Goal: Communication & Community: Answer question/provide support

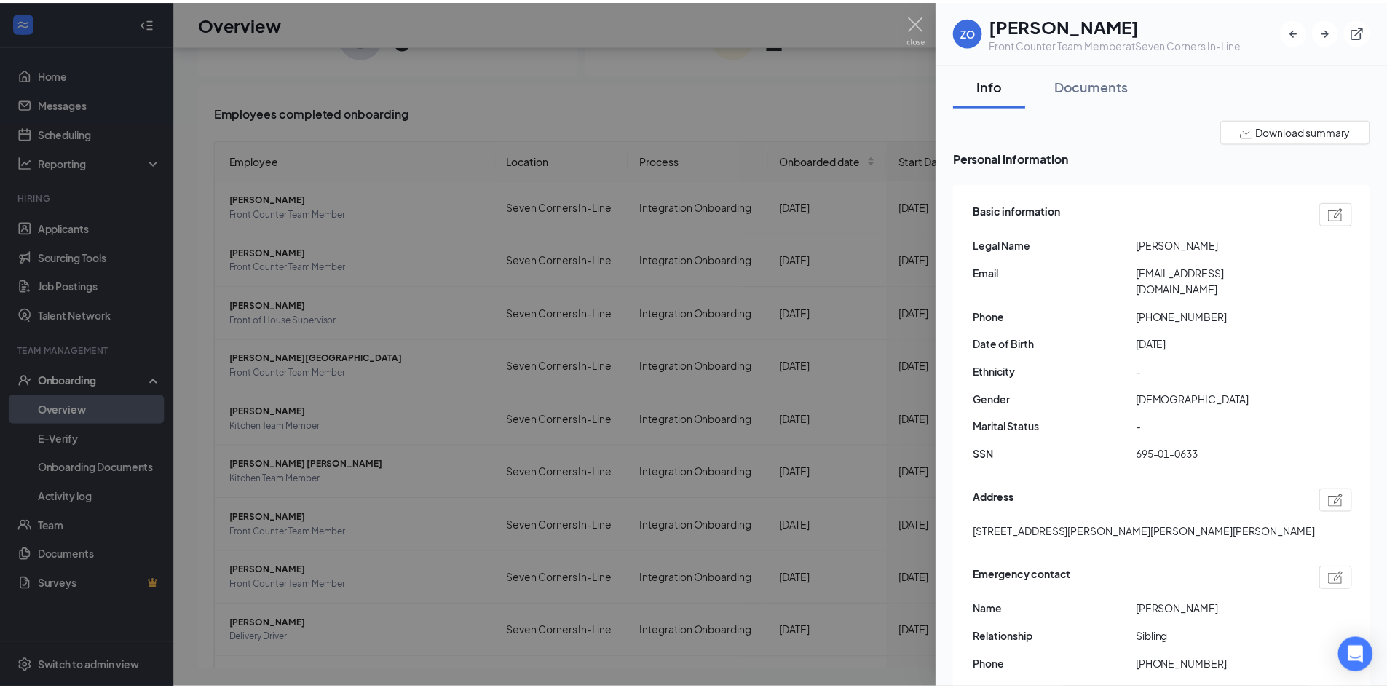
scroll to position [68, 0]
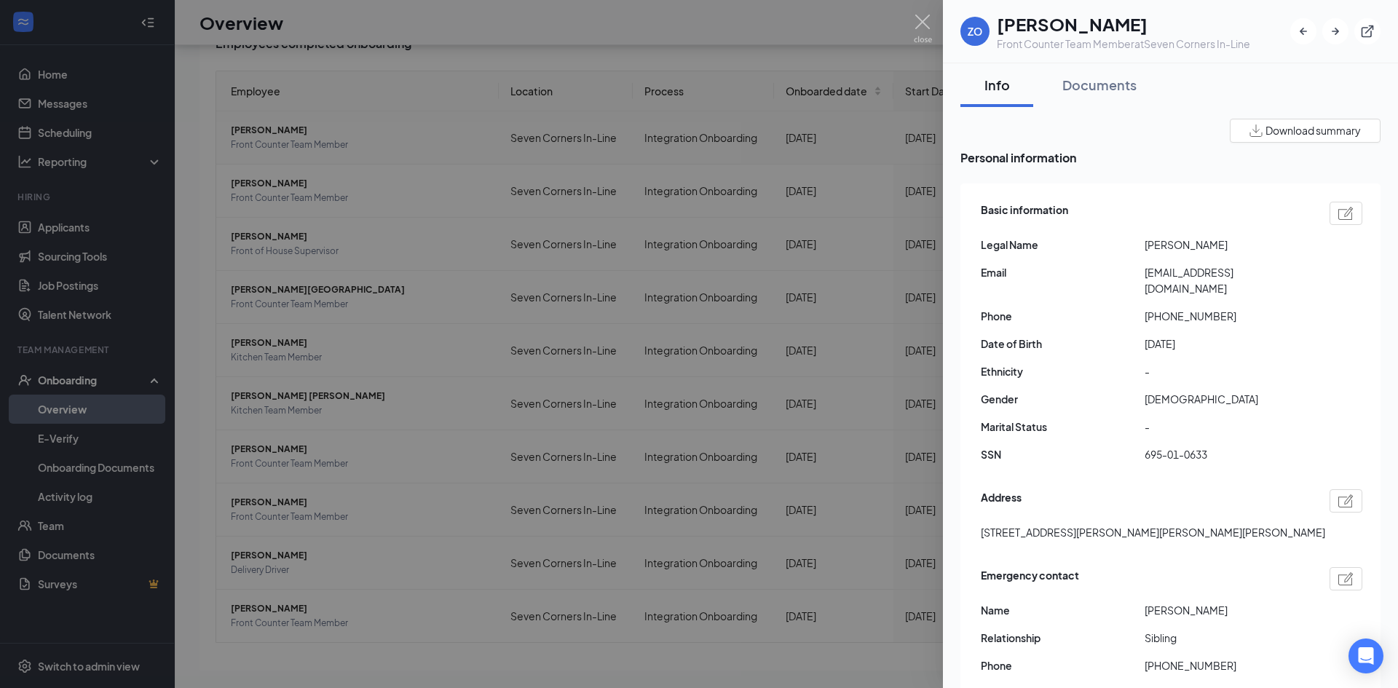
drag, startPoint x: 676, startPoint y: 283, endPoint x: 308, endPoint y: 155, distance: 390.1
click at [663, 245] on div at bounding box center [699, 344] width 1398 height 688
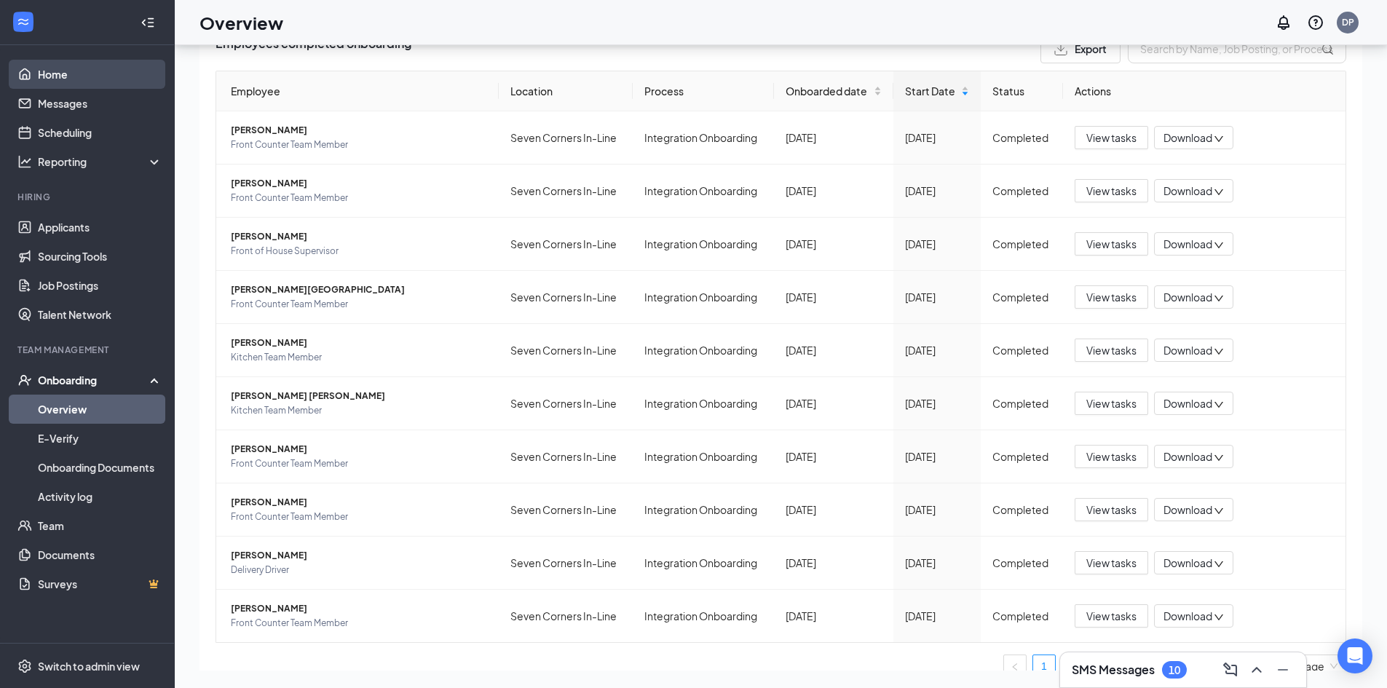
click at [96, 73] on link "Home" at bounding box center [100, 74] width 125 height 29
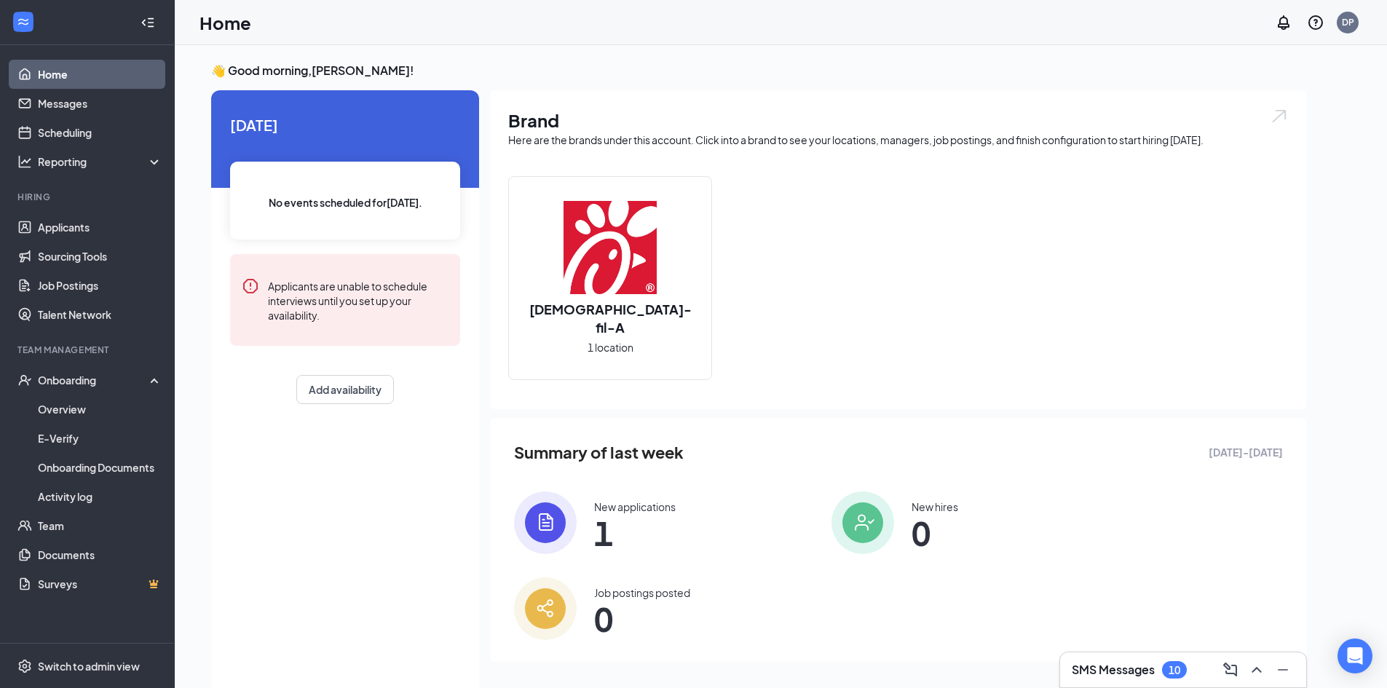
click at [1083, 674] on h3 "SMS Messages" at bounding box center [1113, 670] width 83 height 16
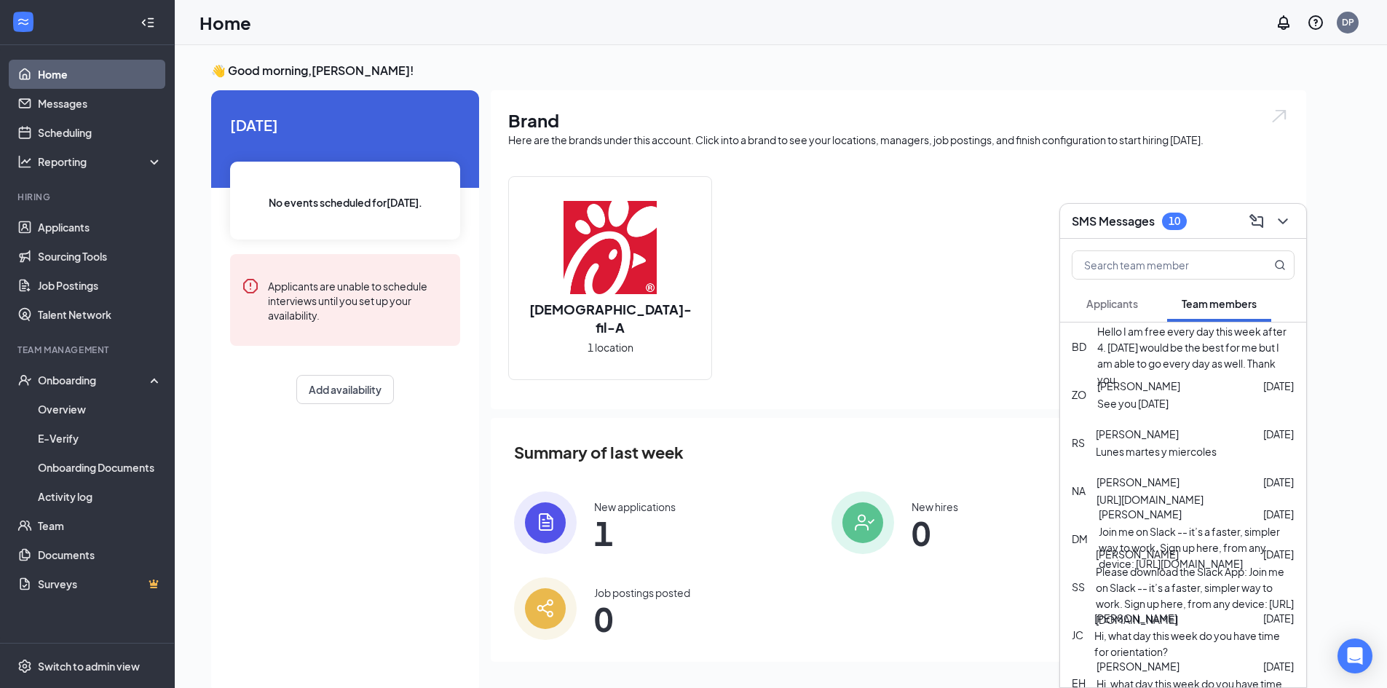
click at [1185, 356] on div "Hello I am free every day this week after 4. [DATE] would be the best for me bu…" at bounding box center [1195, 355] width 197 height 64
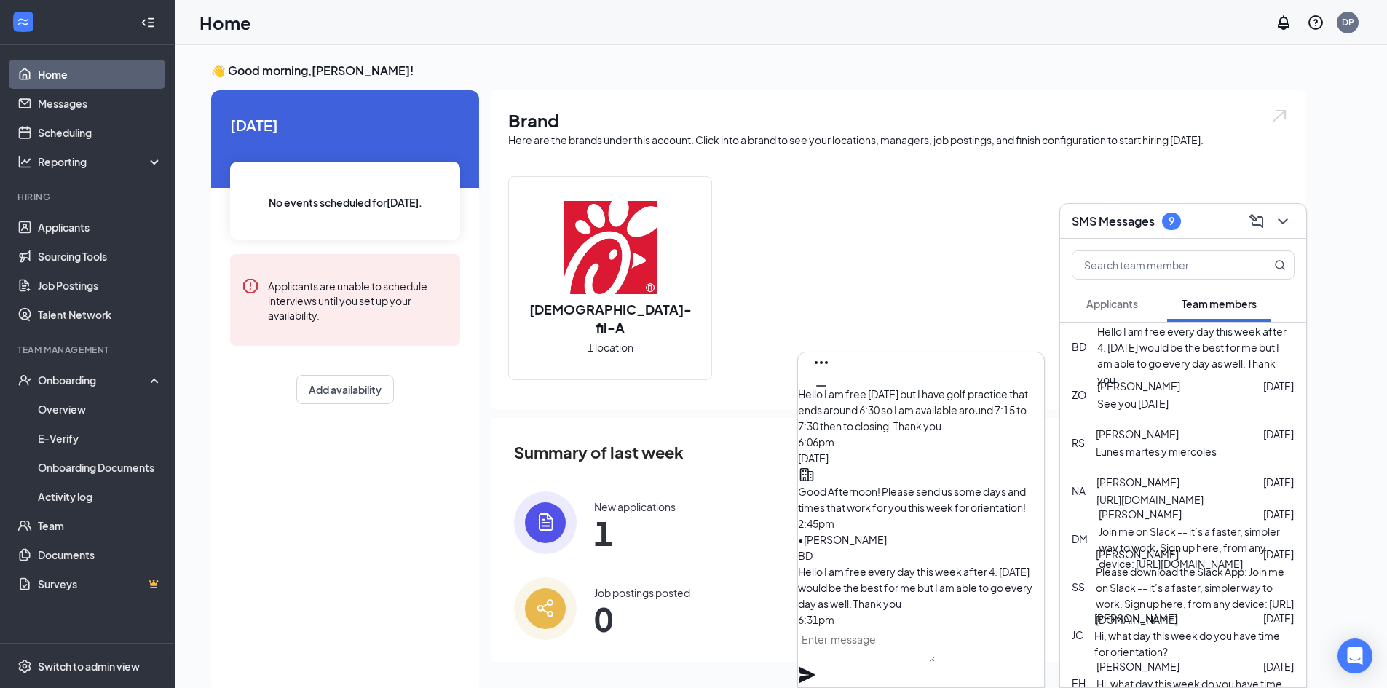
click at [863, 660] on textarea at bounding box center [867, 645] width 138 height 35
type textarea "s"
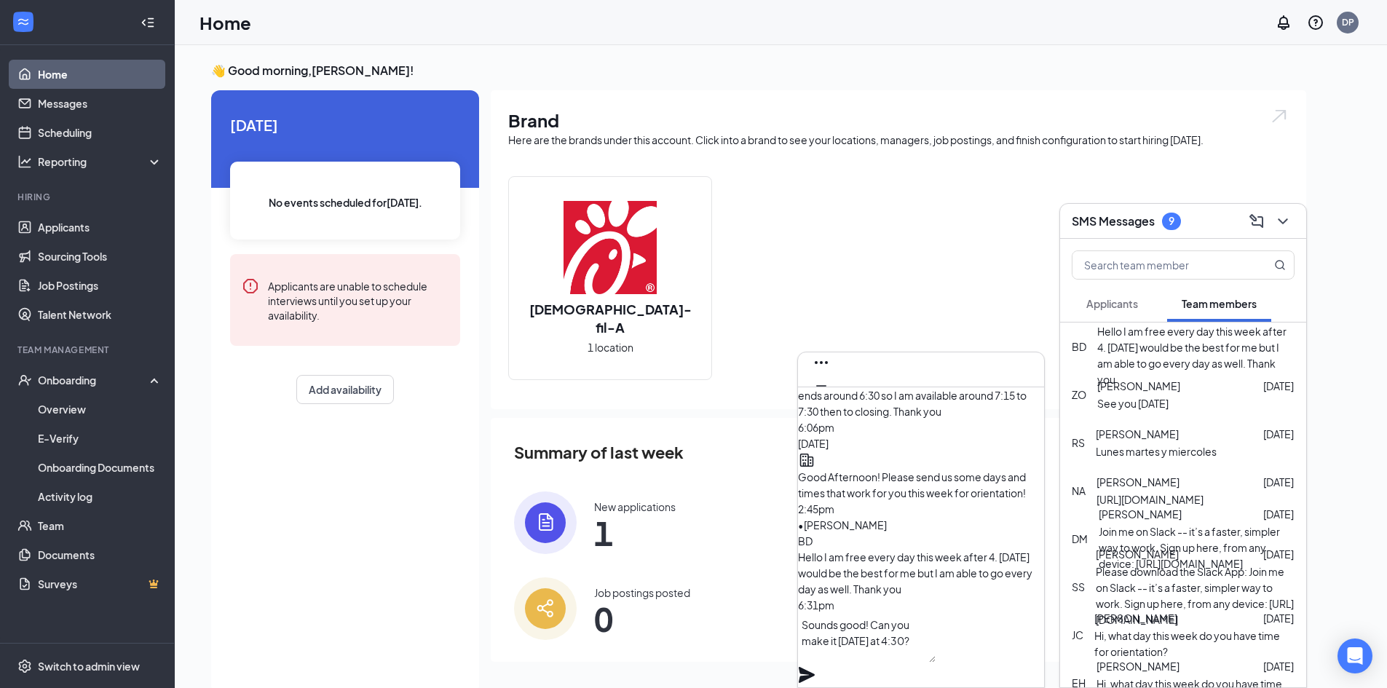
type textarea "Sounds good! Can you make it [DATE] at 4:30?"
click at [815, 666] on icon "Plane" at bounding box center [806, 674] width 17 height 17
click at [830, 400] on icon "Cross" at bounding box center [821, 408] width 17 height 17
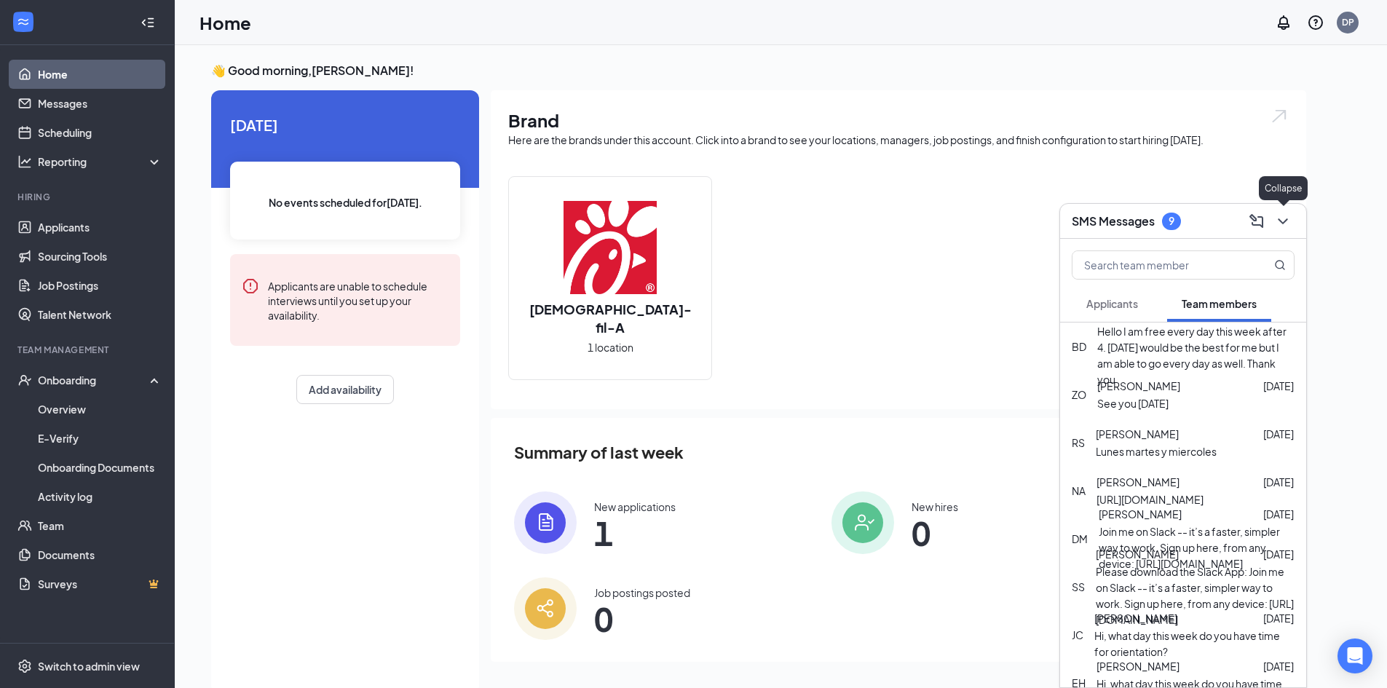
click at [1289, 221] on icon "ChevronDown" at bounding box center [1282, 221] width 17 height 17
